Goal: Information Seeking & Learning: Learn about a topic

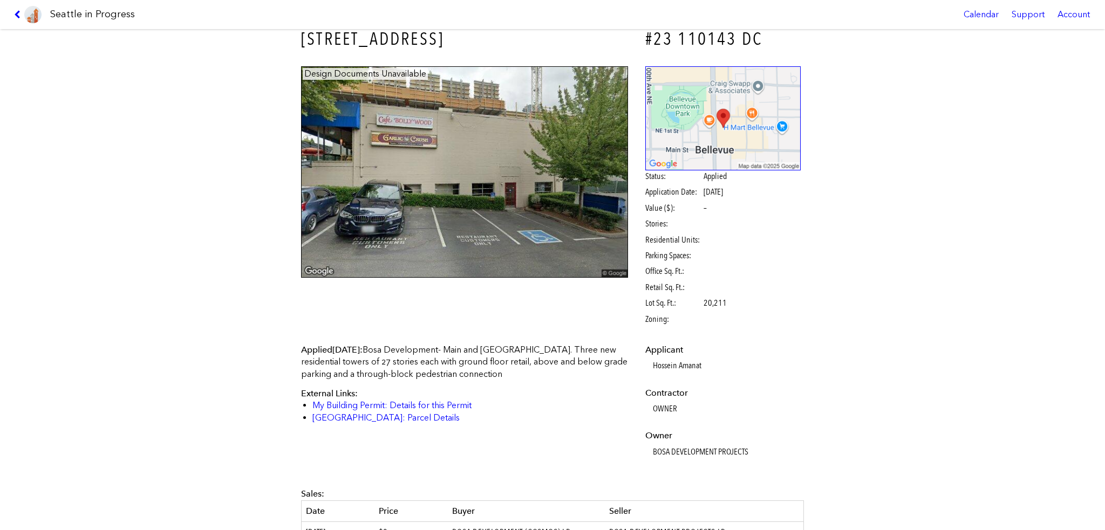
scroll to position [13, 0]
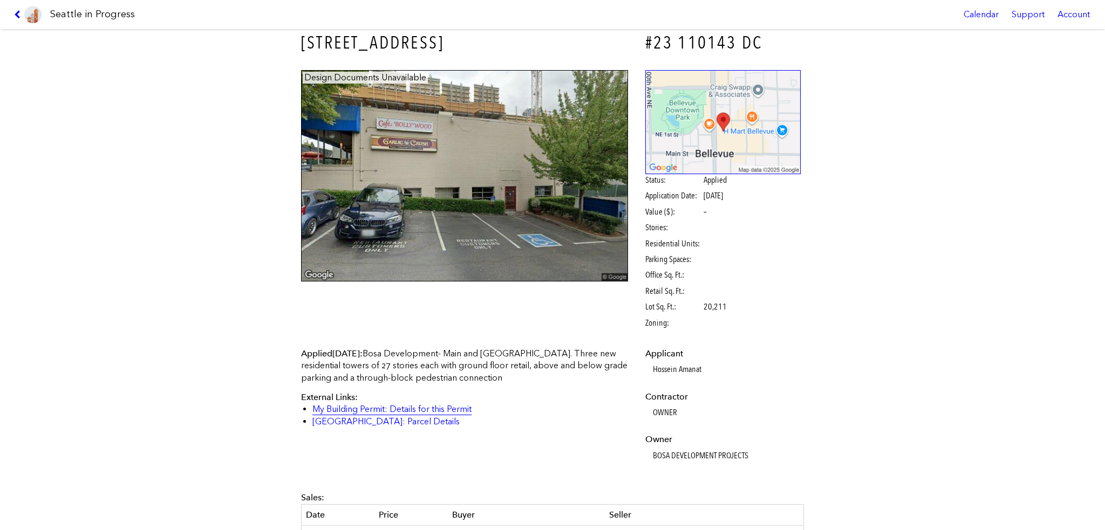
click at [392, 409] on link "My Building Permit: Details for this Permit" at bounding box center [391, 409] width 159 height 10
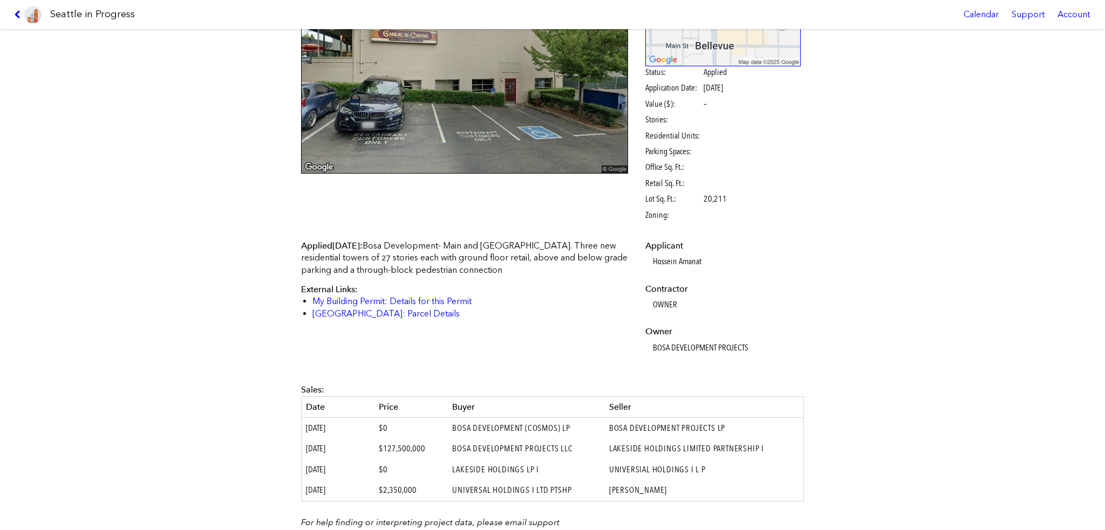
scroll to position [0, 0]
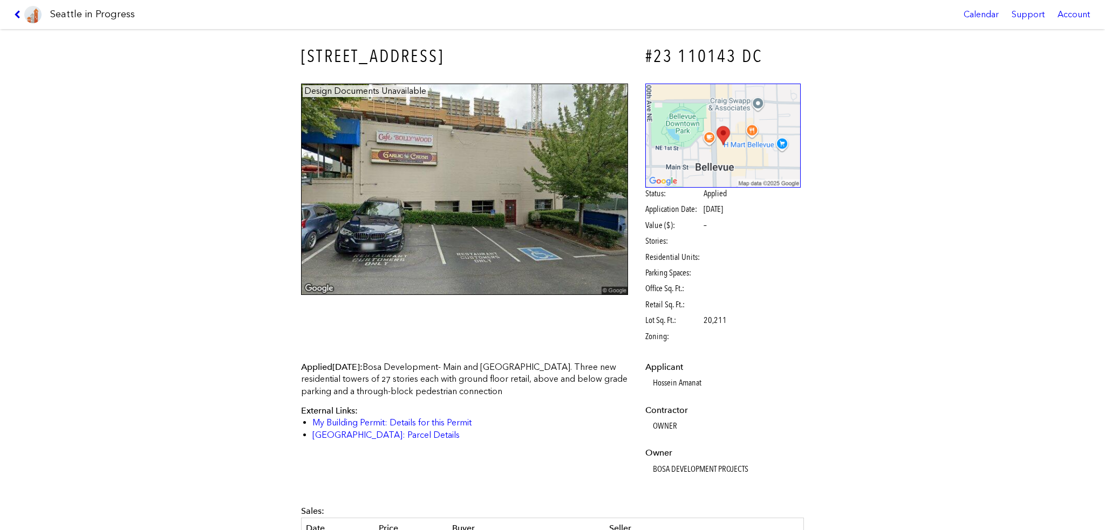
click at [17, 15] on icon at bounding box center [19, 14] width 10 height 9
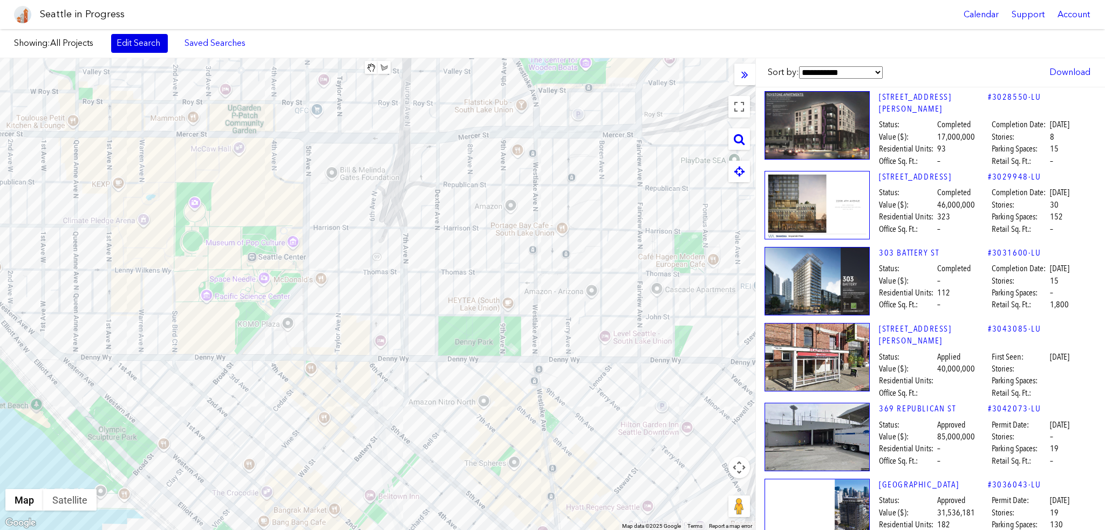
click at [125, 40] on link "Edit Search" at bounding box center [139, 43] width 57 height 18
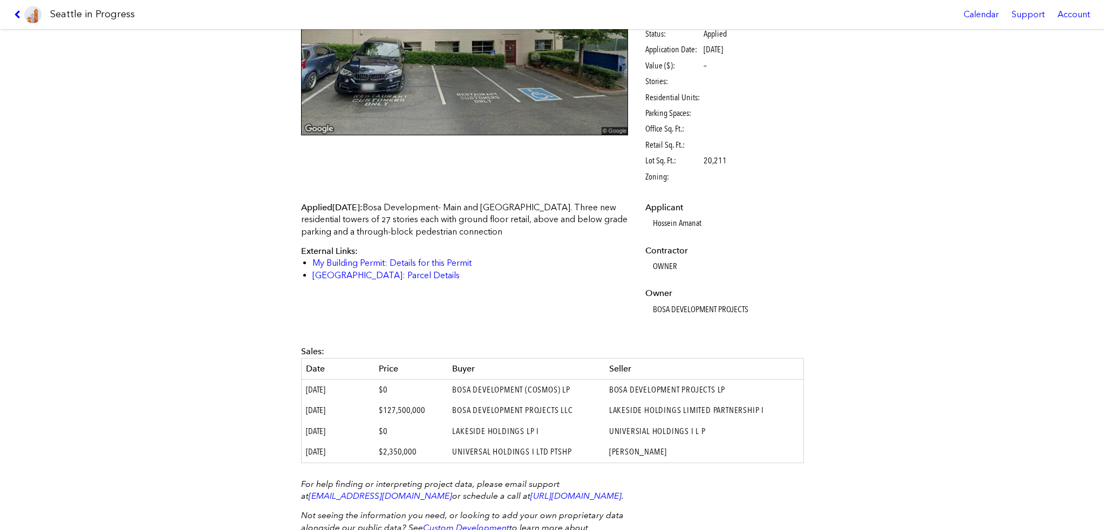
scroll to position [229, 0]
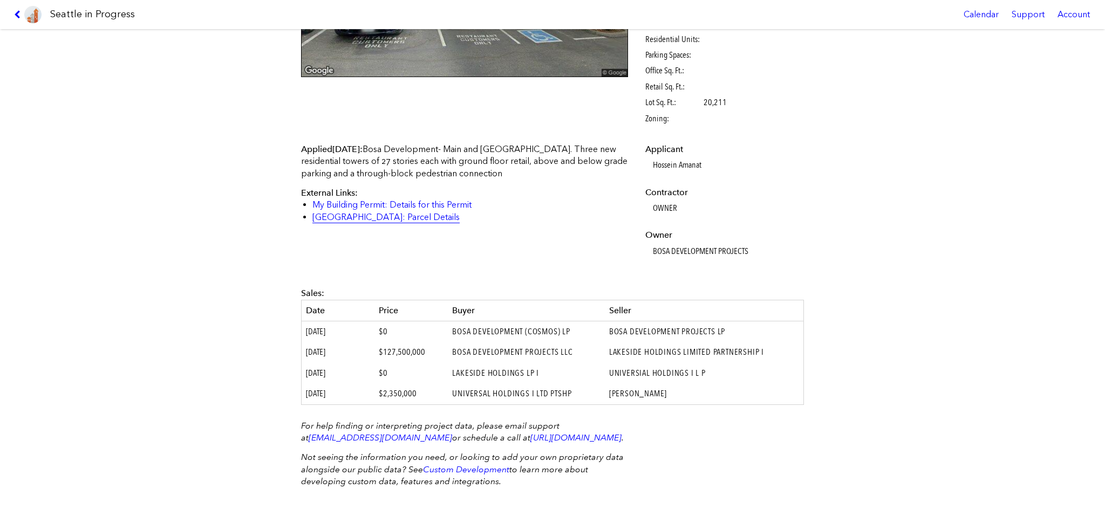
click at [391, 212] on link "[GEOGRAPHIC_DATA]: Parcel Details" at bounding box center [385, 217] width 147 height 10
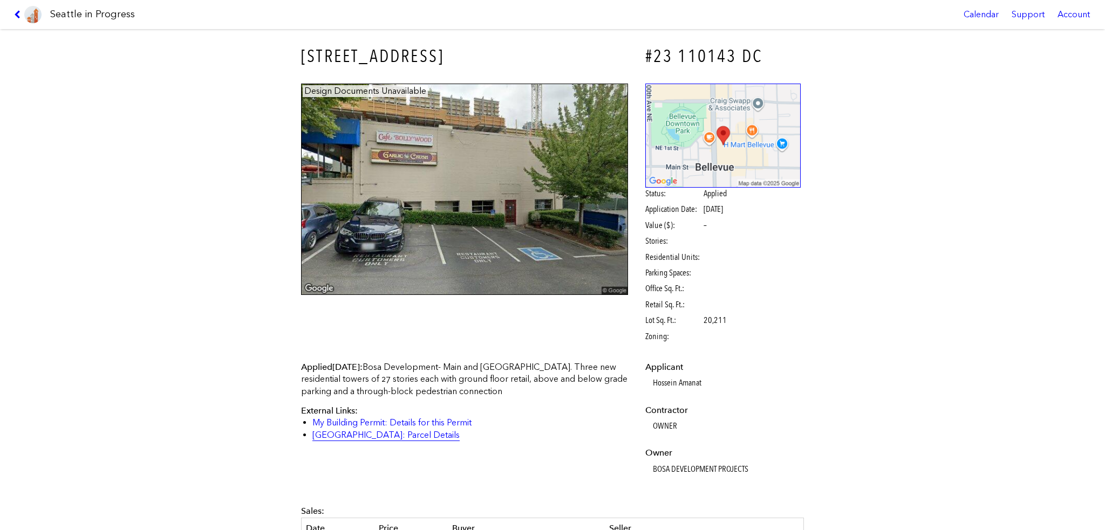
click at [400, 437] on link "King County: Parcel Details" at bounding box center [385, 435] width 147 height 10
click at [374, 424] on link "My Building Permit: Details for this Permit" at bounding box center [391, 422] width 159 height 10
click at [694, 120] on img at bounding box center [723, 136] width 156 height 104
click at [13, 12] on link at bounding box center [28, 14] width 36 height 29
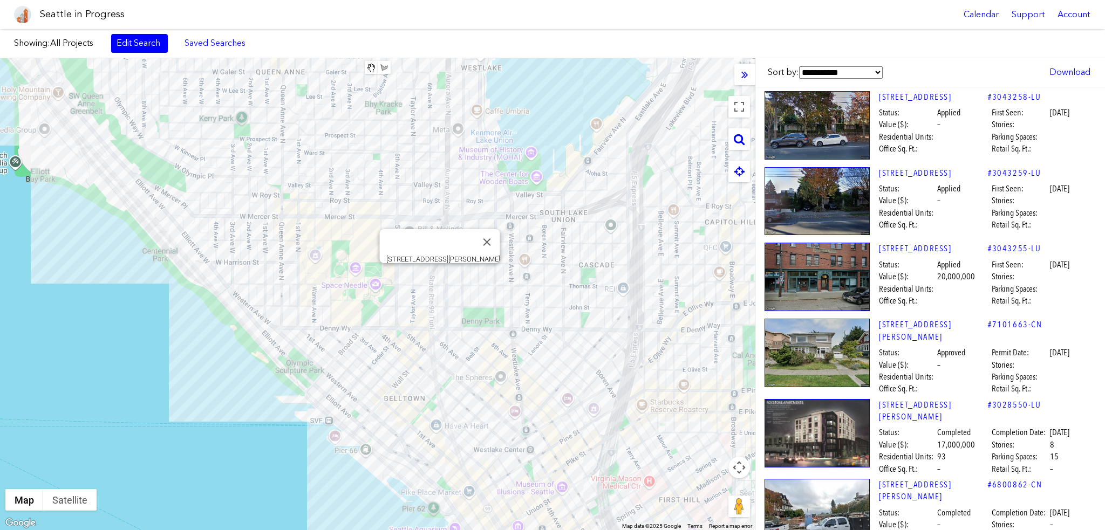
click at [440, 281] on div "[STREET_ADDRESS][PERSON_NAME]" at bounding box center [377, 294] width 755 height 472
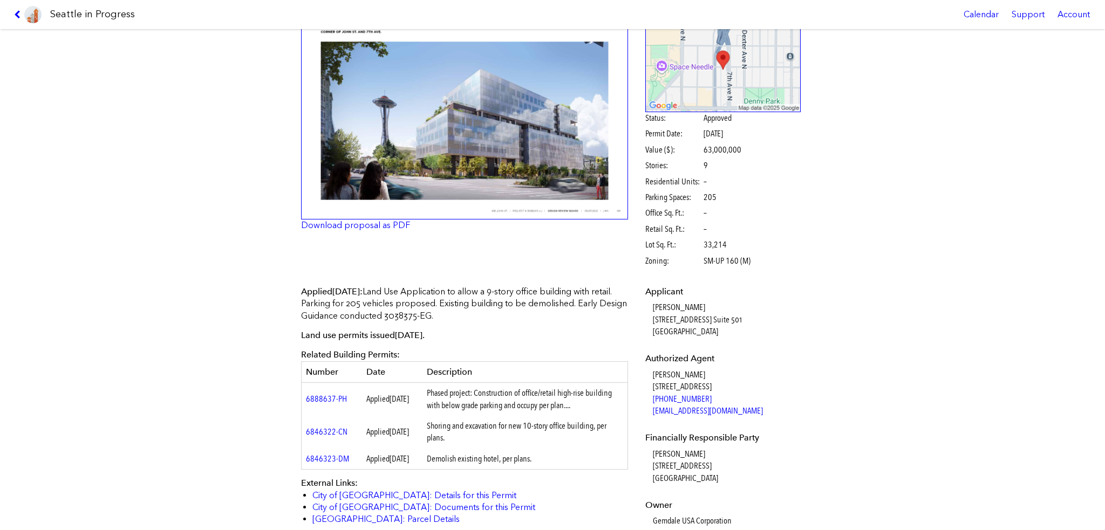
scroll to position [162, 0]
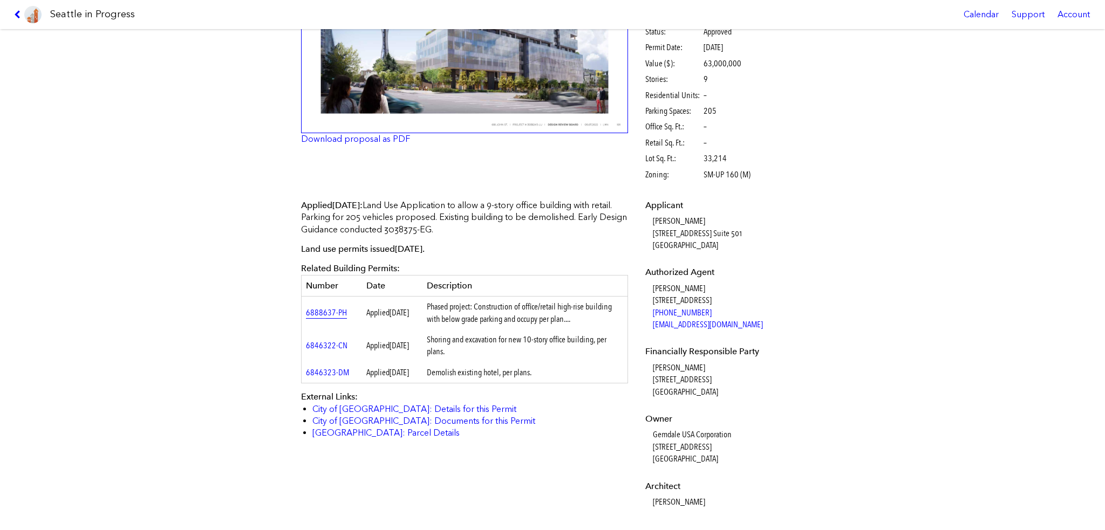
click at [320, 308] on link "6888637-PH" at bounding box center [326, 312] width 41 height 10
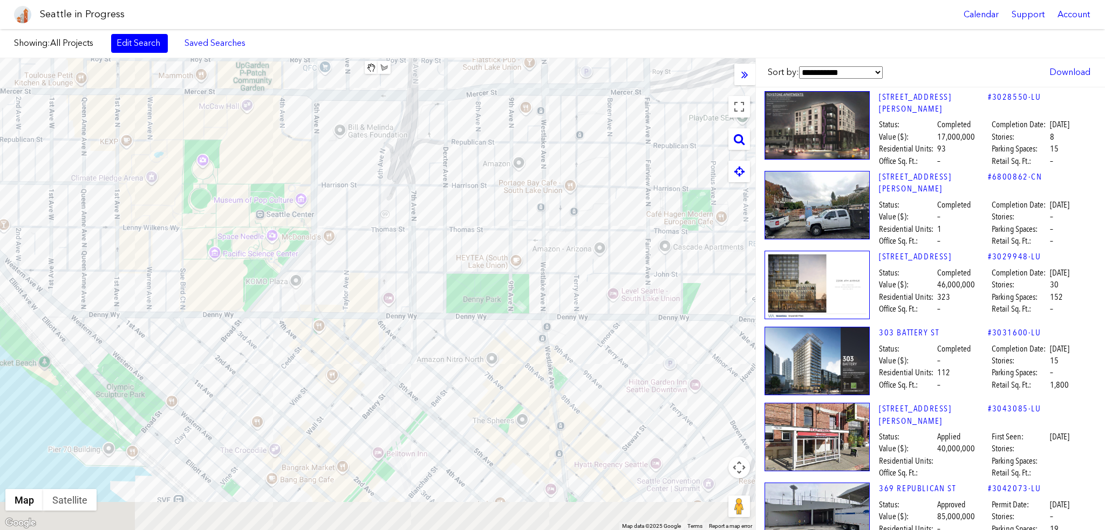
drag, startPoint x: 414, startPoint y: 436, endPoint x: 357, endPoint y: 351, distance: 102.6
click at [357, 351] on div at bounding box center [377, 294] width 755 height 472
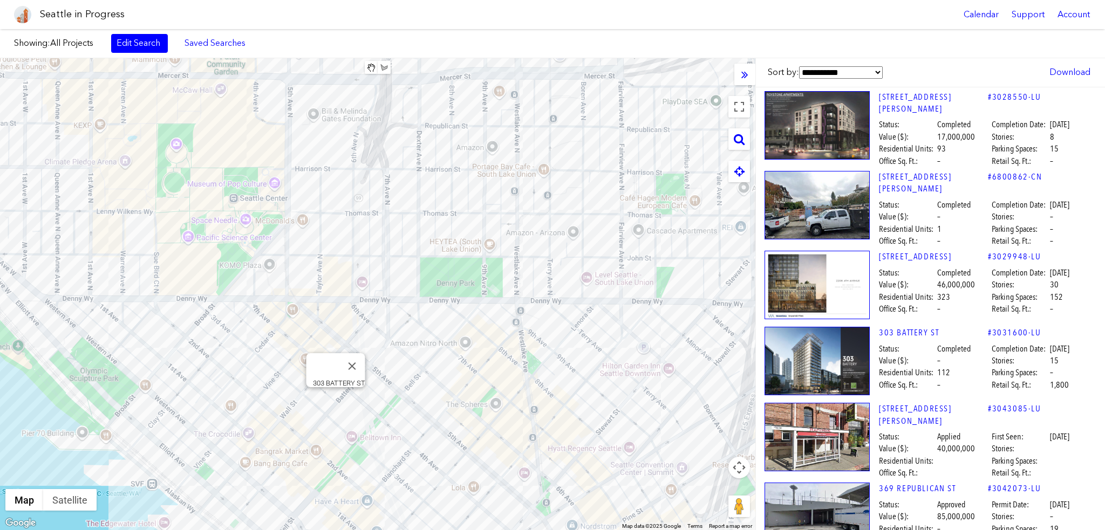
click at [334, 404] on div "303 BATTERY ST" at bounding box center [377, 294] width 755 height 472
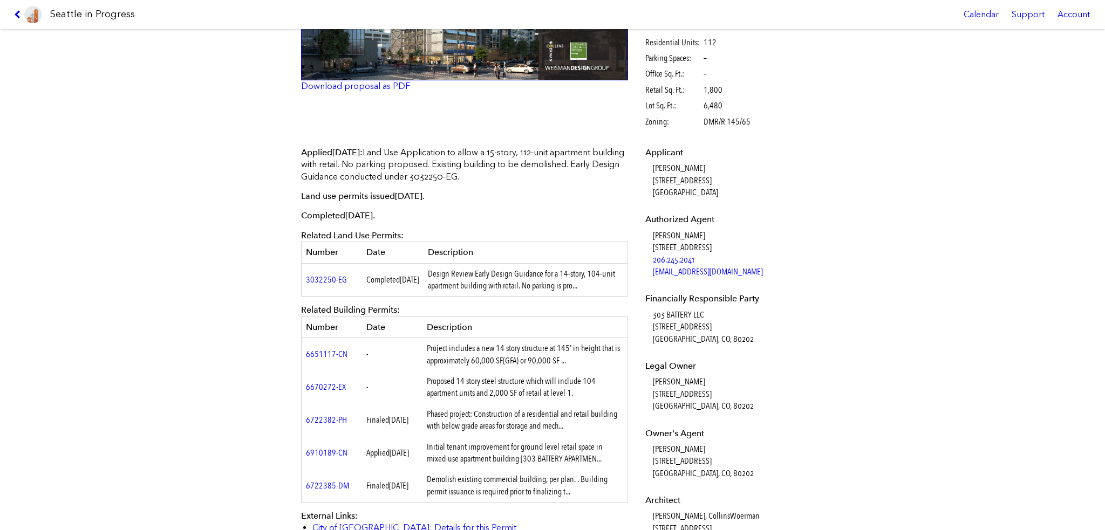
scroll to position [216, 0]
click at [321, 277] on link "3032250-EG" at bounding box center [326, 278] width 41 height 10
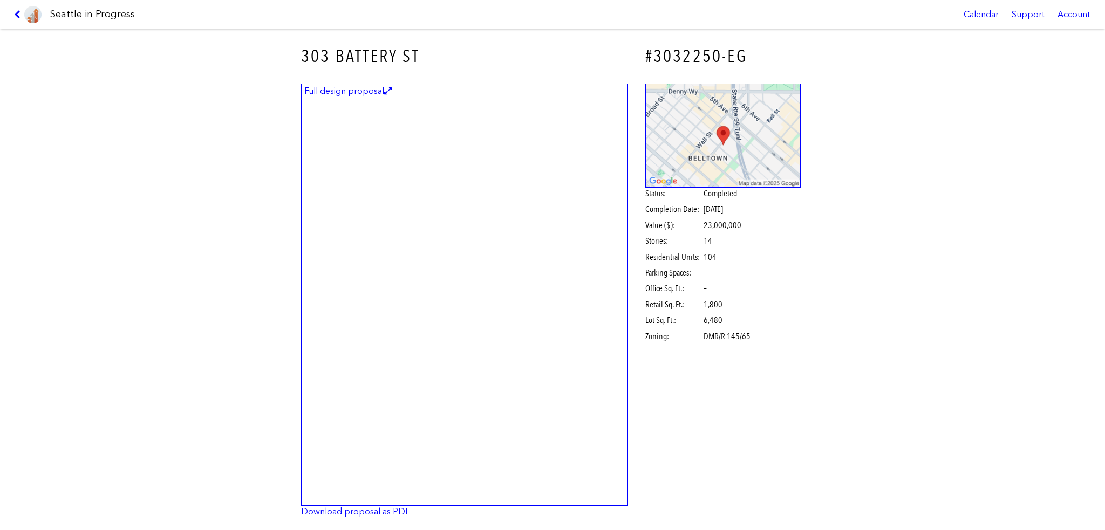
click at [371, 97] on figcaption "Full design proposal" at bounding box center [348, 91] width 91 height 12
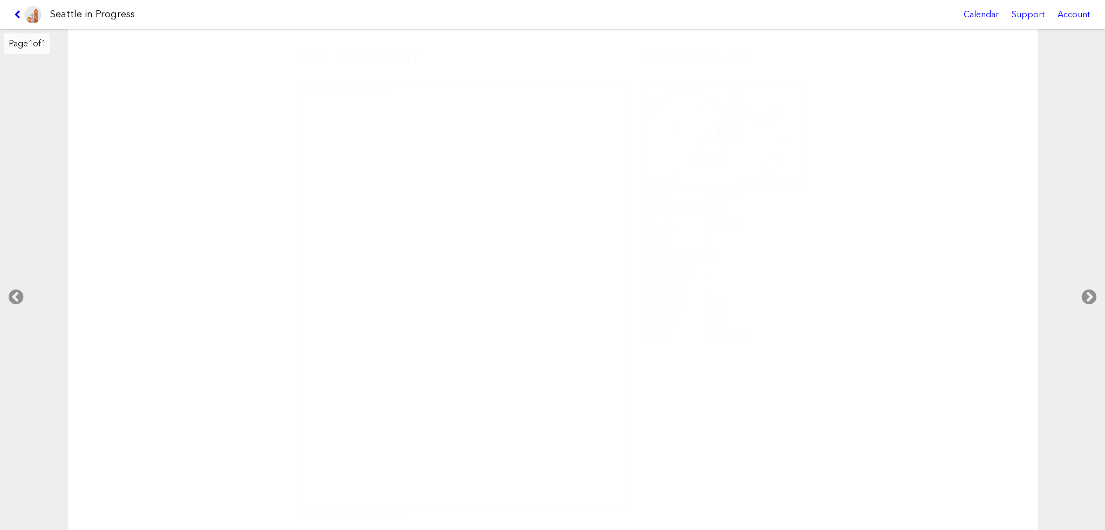
click at [17, 12] on icon at bounding box center [19, 14] width 10 height 9
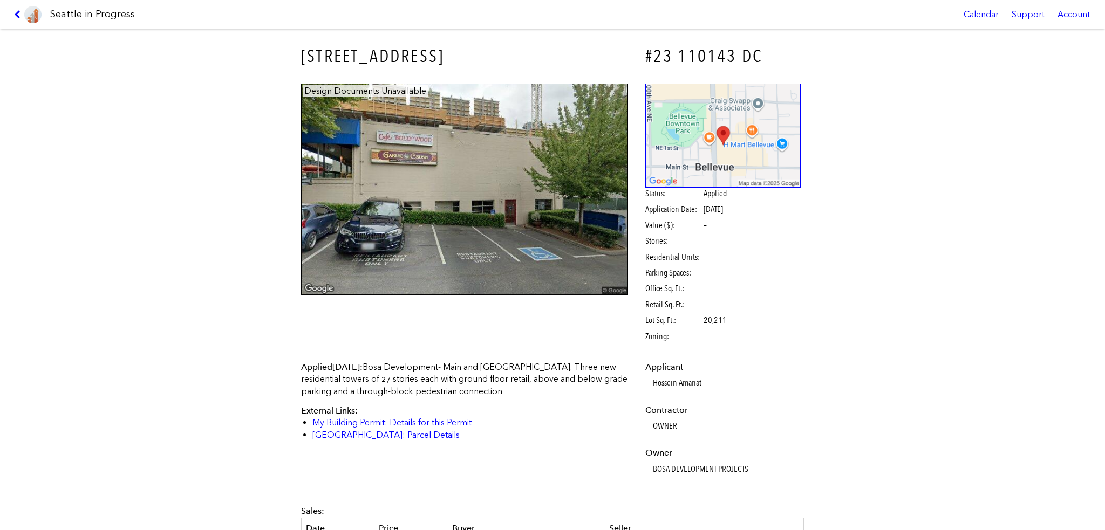
click at [463, 190] on img at bounding box center [464, 190] width 327 height 212
click at [358, 166] on img at bounding box center [464, 190] width 327 height 212
click at [686, 291] on span "Office Sq. Ft.:" at bounding box center [673, 289] width 57 height 12
